Goal: Task Accomplishment & Management: Use online tool/utility

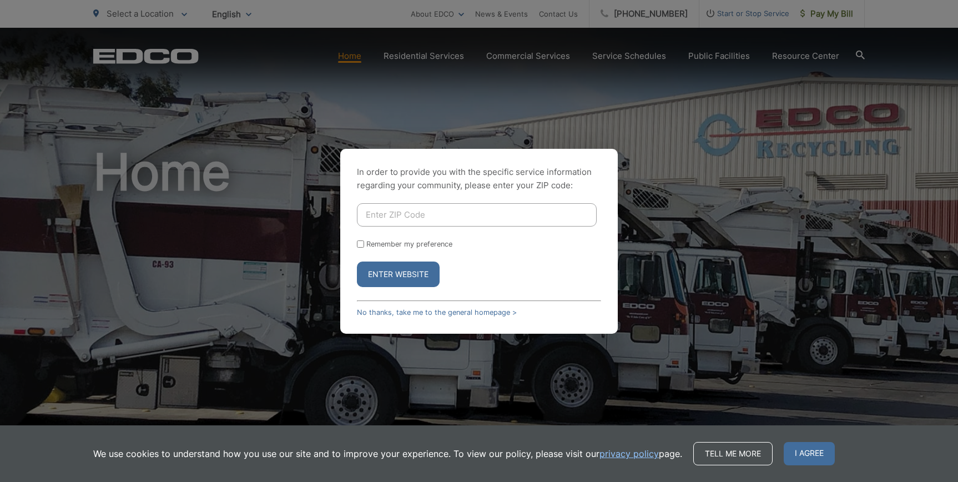
click at [424, 215] on input "Enter ZIP Code" at bounding box center [477, 214] width 240 height 23
click at [541, 169] on p "In order to provide you with the specific service information regarding your co…" at bounding box center [479, 178] width 244 height 27
click at [479, 310] on link "No thanks, take me to the general homepage >" at bounding box center [437, 312] width 160 height 8
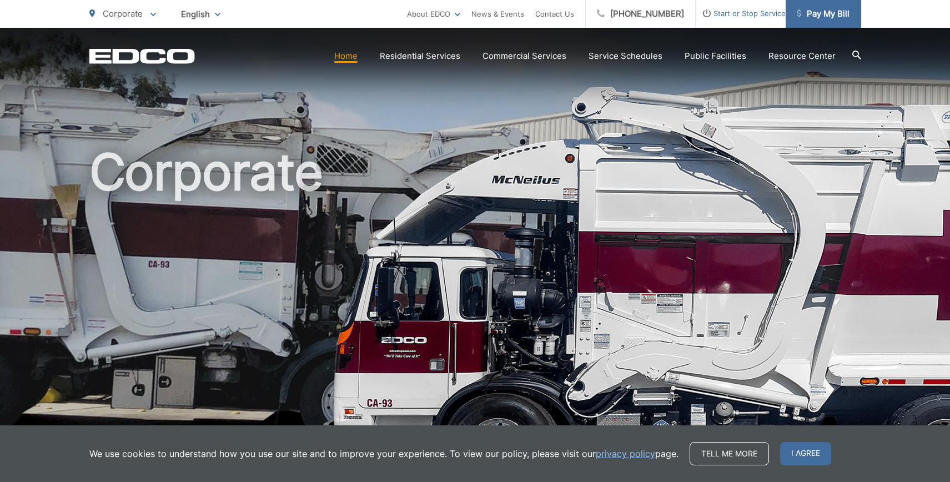
click at [824, 18] on span "Pay My Bill" at bounding box center [823, 13] width 53 height 13
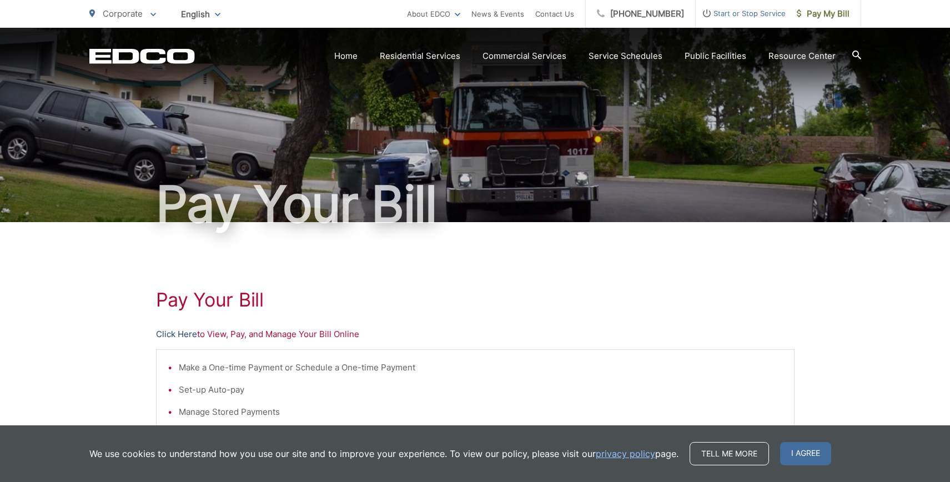
click at [175, 335] on link "Click Here" at bounding box center [176, 333] width 41 height 13
